Goal: Obtain resource: Download file/media

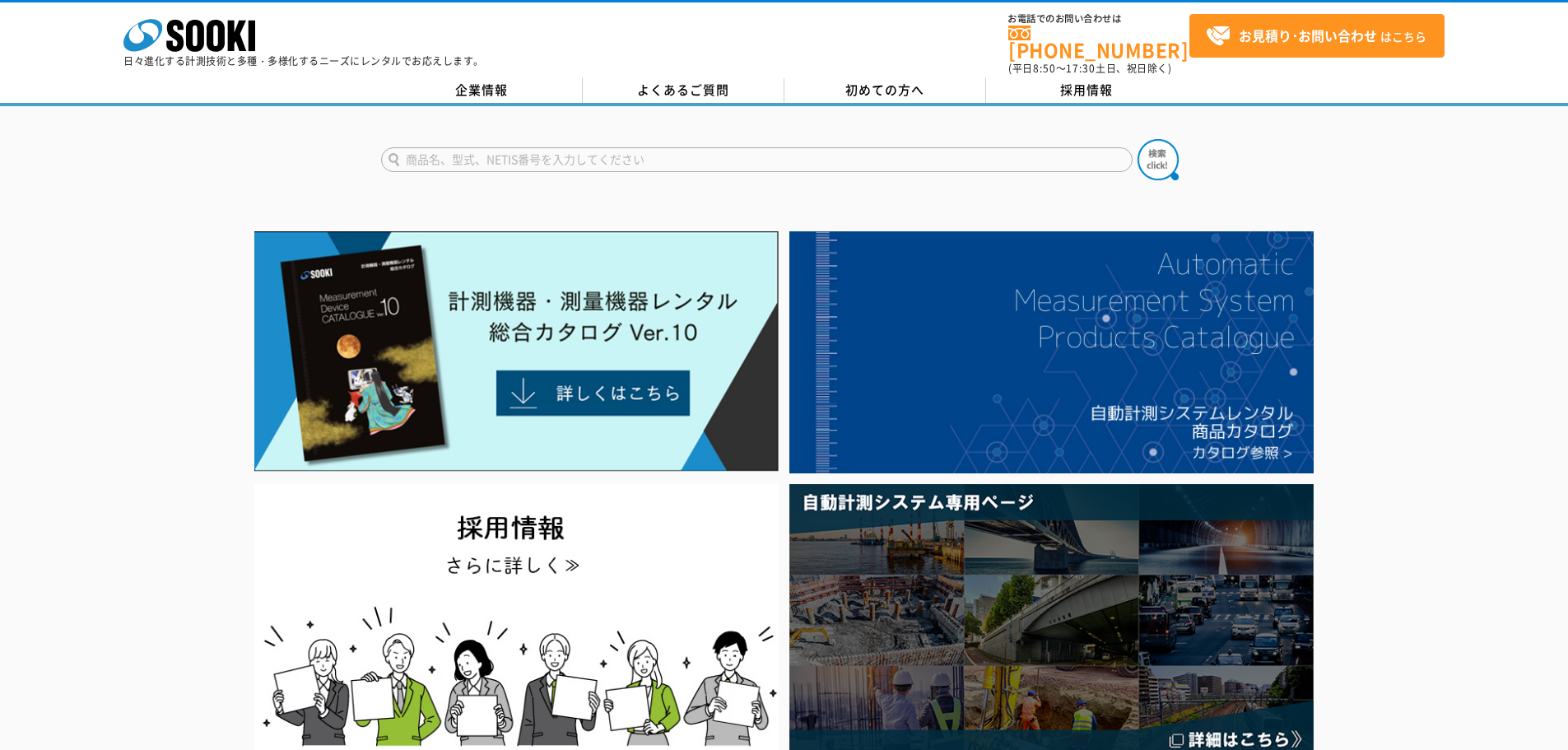
click at [496, 152] on input "text" at bounding box center [757, 159] width 751 height 24
type input "COLT"
click at [1138, 139] on button at bounding box center [1158, 160] width 42 height 42
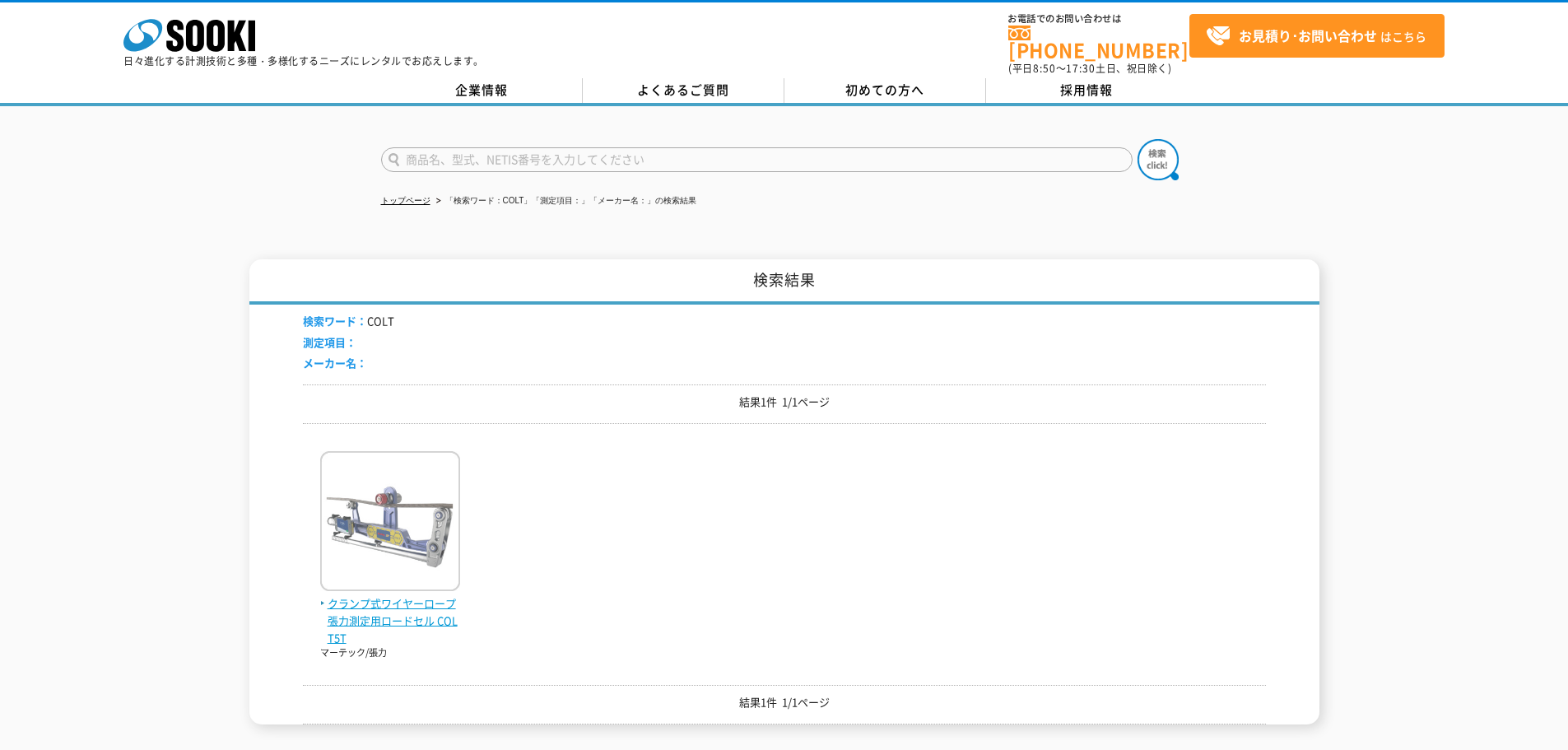
click at [449, 498] on img at bounding box center [390, 523] width 140 height 144
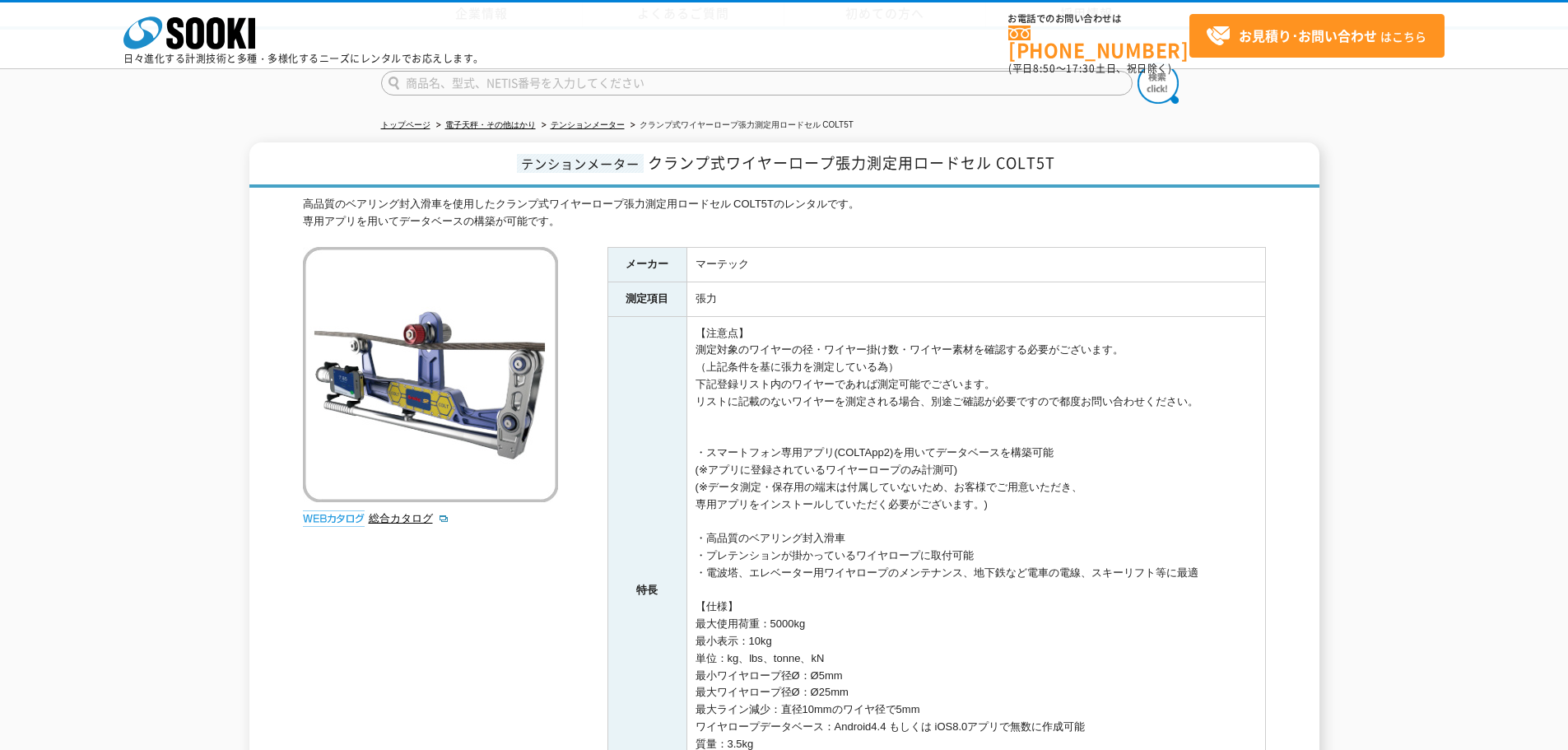
scroll to position [412, 0]
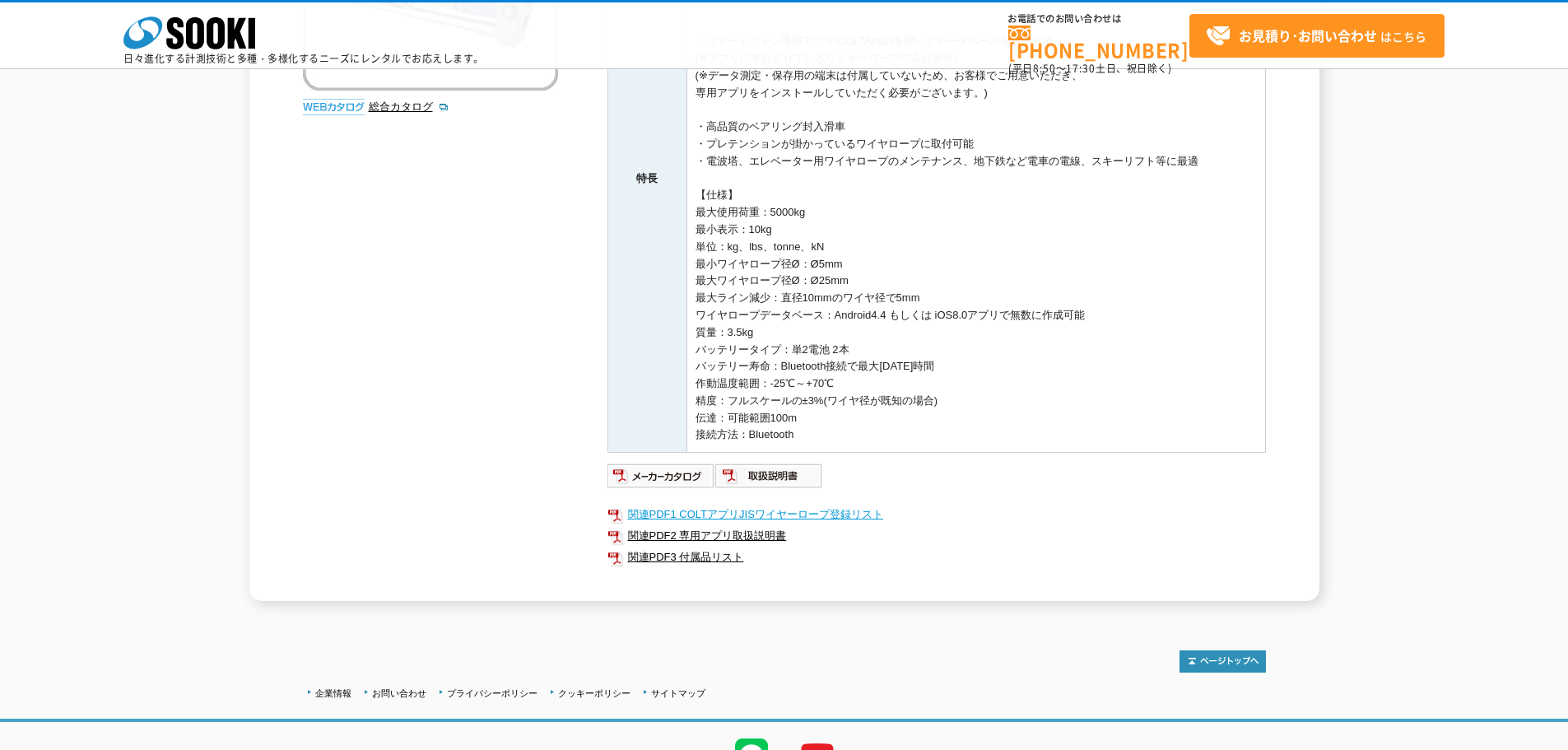
click at [800, 509] on link "関連PDF1 COLTアプリJISワイヤーロープ登録リスト" at bounding box center [937, 515] width 658 height 22
